Goal: Information Seeking & Learning: Learn about a topic

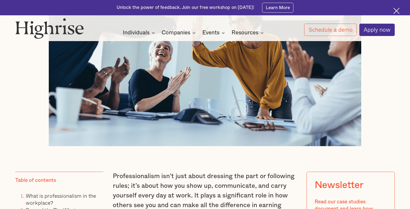
scroll to position [293, 0]
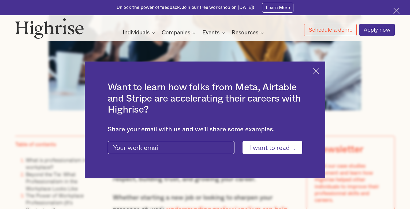
click at [319, 69] on img at bounding box center [316, 71] width 6 height 6
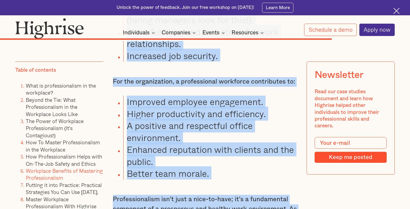
scroll to position [3979, 0]
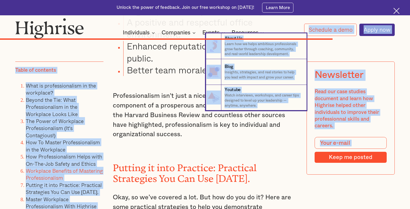
drag, startPoint x: 124, startPoint y: 106, endPoint x: 163, endPoint y: 45, distance: 72.7
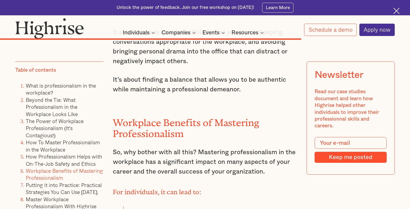
scroll to position [3615, 0]
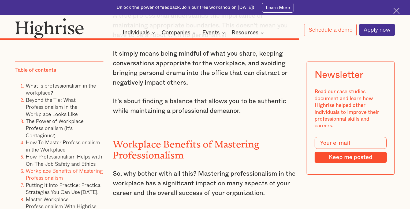
click at [259, 116] on p "It’s about finding a balance that allows you to be authentic while maintaining …" at bounding box center [205, 106] width 184 height 19
click at [242, 116] on p "It’s about finding a balance that allows you to be authentic while maintaining …" at bounding box center [205, 106] width 184 height 19
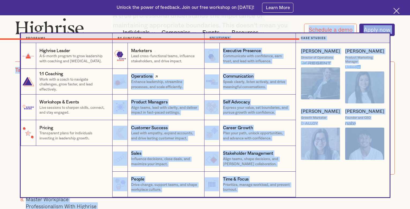
drag, startPoint x: 240, startPoint y: 121, endPoint x: 130, endPoint y: 70, distance: 121.8
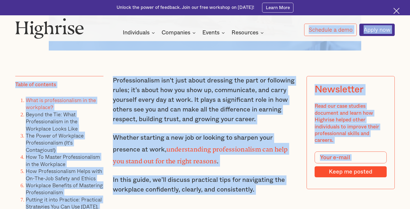
scroll to position [0, 0]
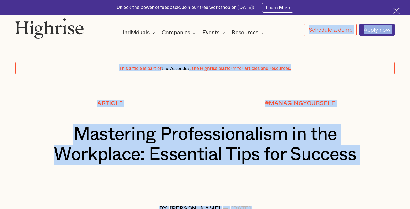
click at [164, 95] on div at bounding box center [205, 87] width 410 height 26
click at [175, 103] on div "Article" at bounding box center [110, 103] width 190 height 6
click at [170, 185] on div at bounding box center [204, 187] width 379 height 36
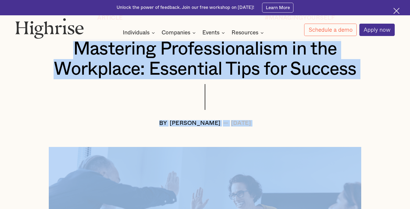
scroll to position [96, 0]
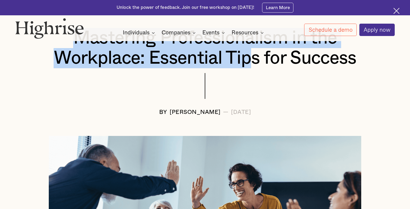
drag, startPoint x: 75, startPoint y: 132, endPoint x: 250, endPoint y: 62, distance: 188.9
click at [250, 62] on h1 "Mastering Professionalism in the Workplace: Essential Tips for Success" at bounding box center [205, 48] width 348 height 40
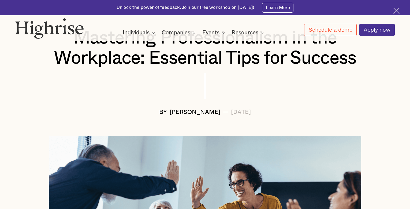
click at [396, 58] on div "Article #MANAGINGYOURSELF Mastering Professionalism in the Workplace: Essential…" at bounding box center [205, 60] width 410 height 112
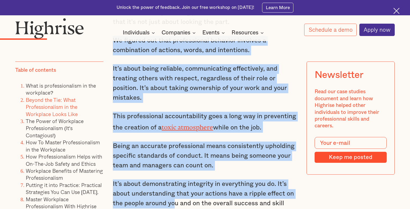
scroll to position [910, 0]
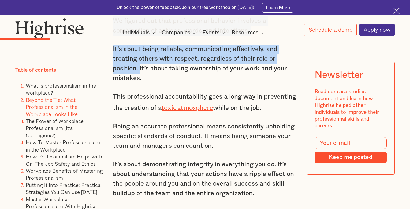
drag, startPoint x: 113, startPoint y: 155, endPoint x: 139, endPoint y: 75, distance: 84.0
click at [139, 75] on div "What is professionalism in the workplace? Let's be real. When you hear "profess…" at bounding box center [205, 38] width 184 height 759
copy div "We figured out that professional behavior involves a combination of actions, wo…"
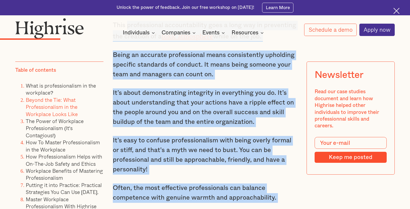
scroll to position [1052, 0]
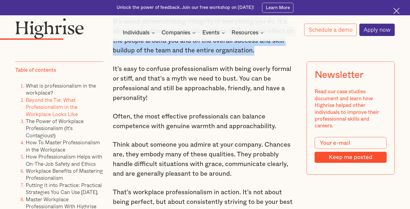
drag, startPoint x: 126, startPoint y: 99, endPoint x: 257, endPoint y: 53, distance: 138.6
copy div "professional accountability goes a long way in preventing the creation of a tox…"
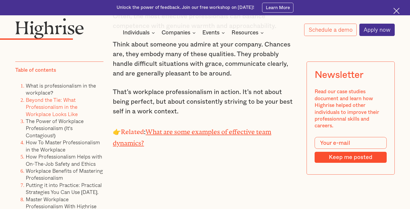
scroll to position [1160, 0]
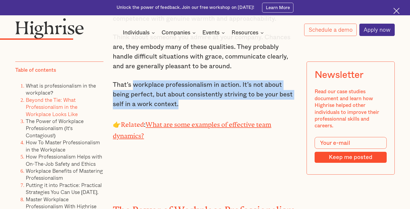
drag, startPoint x: 132, startPoint y: 88, endPoint x: 184, endPoint y: 106, distance: 55.0
click at [184, 106] on p "That’s workplace professionalism in action. It’s not about being perfect, but a…" at bounding box center [205, 94] width 184 height 29
copy p "workplace professionalism in action. It’s not about being perfect, but about co…"
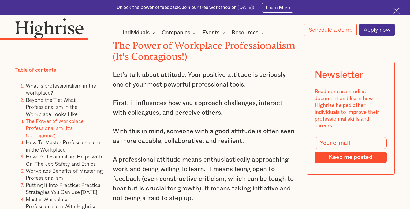
scroll to position [1295, 0]
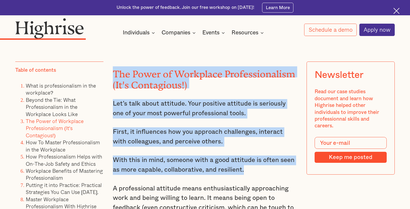
drag, startPoint x: 113, startPoint y: 71, endPoint x: 245, endPoint y: 173, distance: 167.2
copy div "The Power of Workplace Professionalism (It's Contagious!) Let’s talk about atti…"
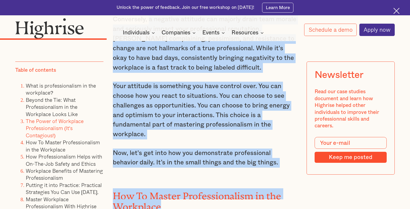
scroll to position [1603, 0]
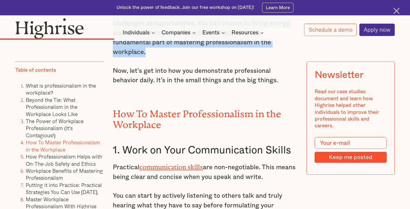
drag, startPoint x: 148, startPoint y: 98, endPoint x: 155, endPoint y: 57, distance: 42.4
copy div "a negative attitude can majorly drain team morale and seriously impact your pro…"
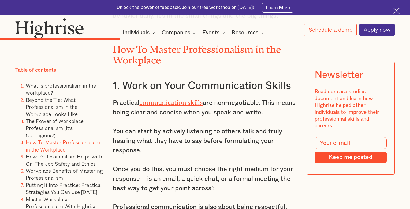
scroll to position [1657, 0]
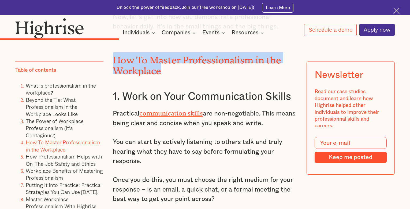
drag, startPoint x: 113, startPoint y: 60, endPoint x: 173, endPoint y: 72, distance: 61.3
click at [173, 72] on h2 "How To Master Professionalism in the Workplace" at bounding box center [205, 63] width 184 height 22
copy h2 "How To Master Professionalism in the Workplace"
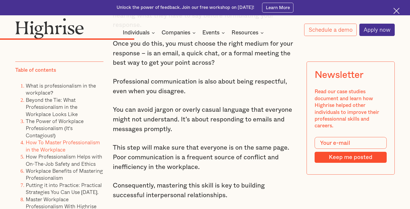
scroll to position [1789, 0]
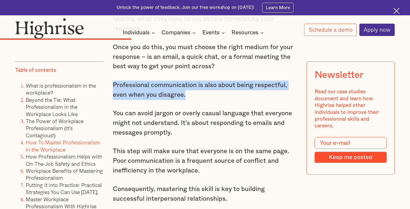
drag, startPoint x: 113, startPoint y: 89, endPoint x: 192, endPoint y: 99, distance: 80.1
click at [192, 99] on p "Professional communication is also about being respectful, even when you disagr…" at bounding box center [205, 89] width 184 height 19
copy p "Professional communication is also about being respectful, even when you disagr…"
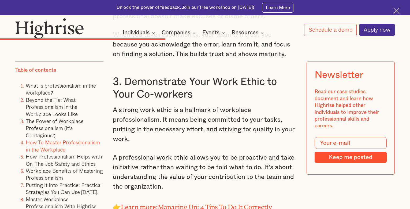
scroll to position [2161, 0]
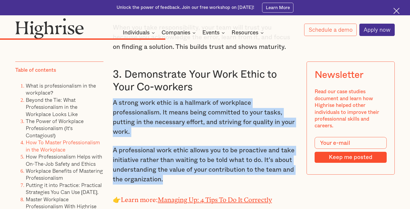
drag, startPoint x: 113, startPoint y: 108, endPoint x: 164, endPoint y: 184, distance: 92.0
click at [164, 184] on div "The Power of Workplace Professionalism (It's Contagious!) Let’s talk about atti…" at bounding box center [205, 10] width 184 height 1661
copy div "A strong work ethic is a hallmark of workplace professionalism. It means being …"
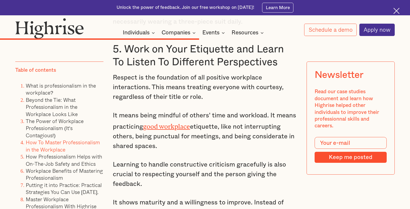
scroll to position [2526, 0]
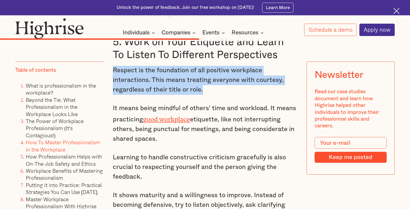
drag, startPoint x: 113, startPoint y: 76, endPoint x: 206, endPoint y: 95, distance: 95.1
click at [206, 95] on p "Respect is the foundation of all positive workplace interactions. This means tr…" at bounding box center [205, 80] width 184 height 29
copy p "Respect is the foundation of all positive workplace interactions. This means tr…"
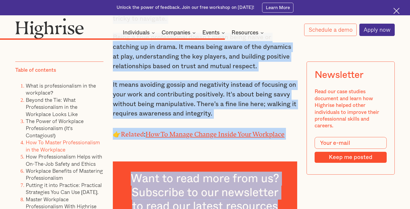
scroll to position [2876, 0]
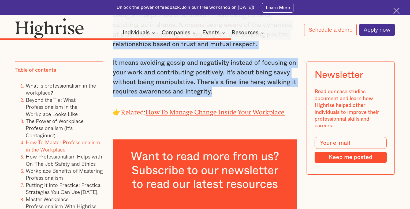
drag, startPoint x: 113, startPoint y: 151, endPoint x: 220, endPoint y: 103, distance: 117.0
copy div "Now, let's talk about office politics. Yes, it exists, and pretending it doesn'…"
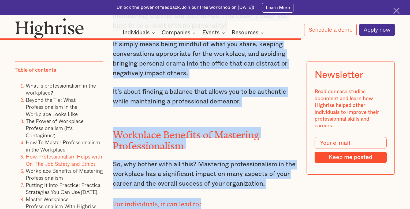
scroll to position [3639, 0]
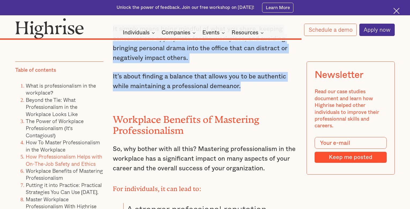
drag, startPoint x: 124, startPoint y: 121, endPoint x: 247, endPoint y: 101, distance: 124.3
click at [247, 101] on div "How Professionalism Helps with On-The-Job Safety and Ethics Professionalism isn…" at bounding box center [205, 116] width 184 height 1289
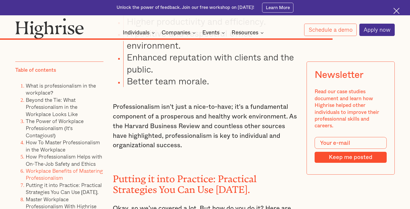
scroll to position [3979, 0]
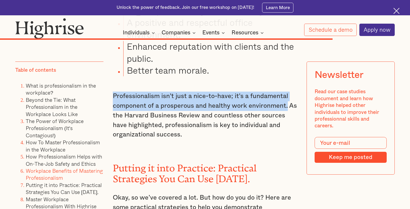
drag, startPoint x: 113, startPoint y: 108, endPoint x: 288, endPoint y: 119, distance: 175.5
click at [288, 119] on p "Professionalism isn't just a nice-to-have; it's a fundamental component of a pr…" at bounding box center [205, 115] width 184 height 48
